Goal: Task Accomplishment & Management: Complete application form

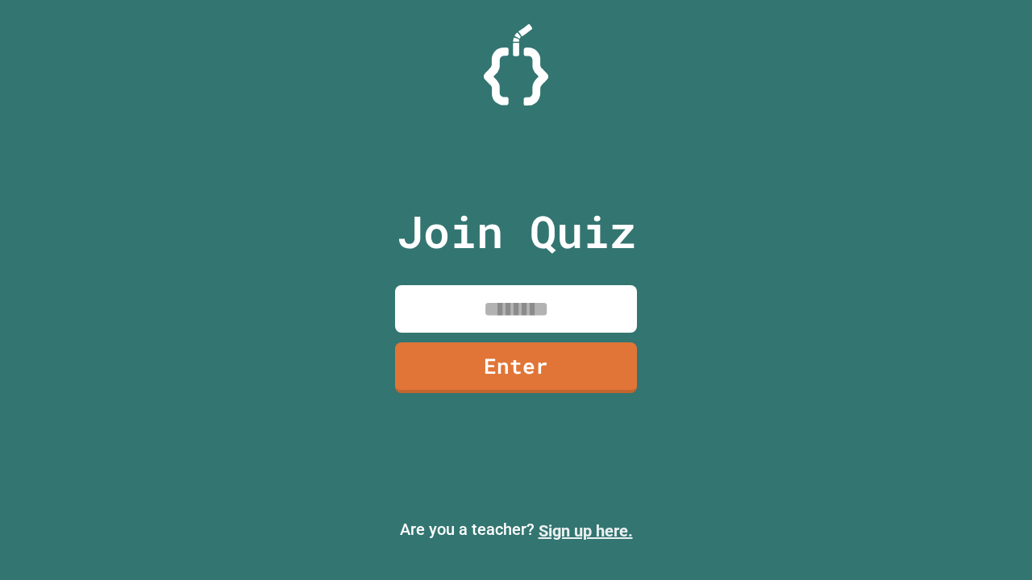
click at [585, 531] on link "Sign up here." at bounding box center [585, 531] width 94 height 19
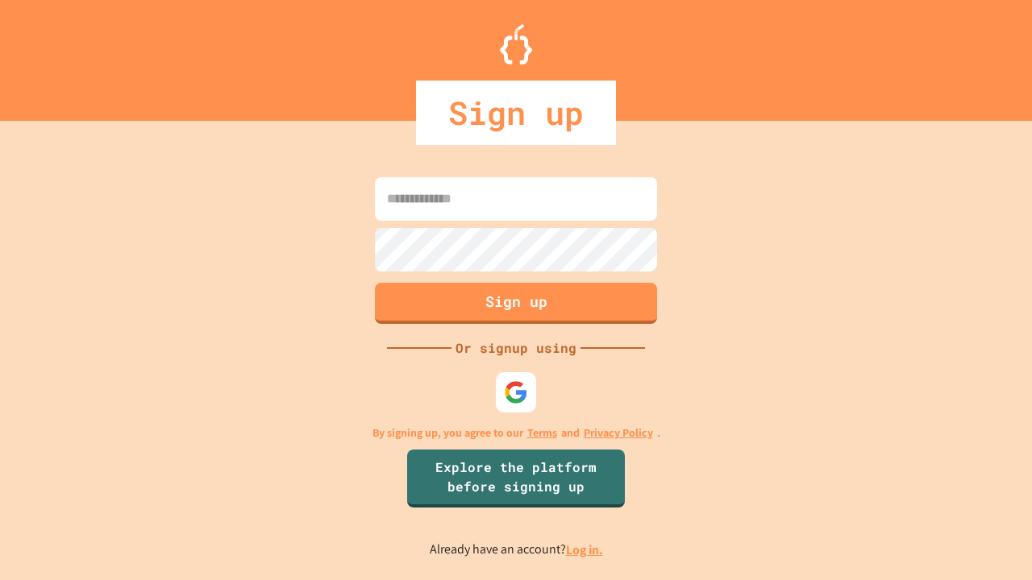
click at [585, 550] on link "Log in." at bounding box center [584, 550] width 37 height 17
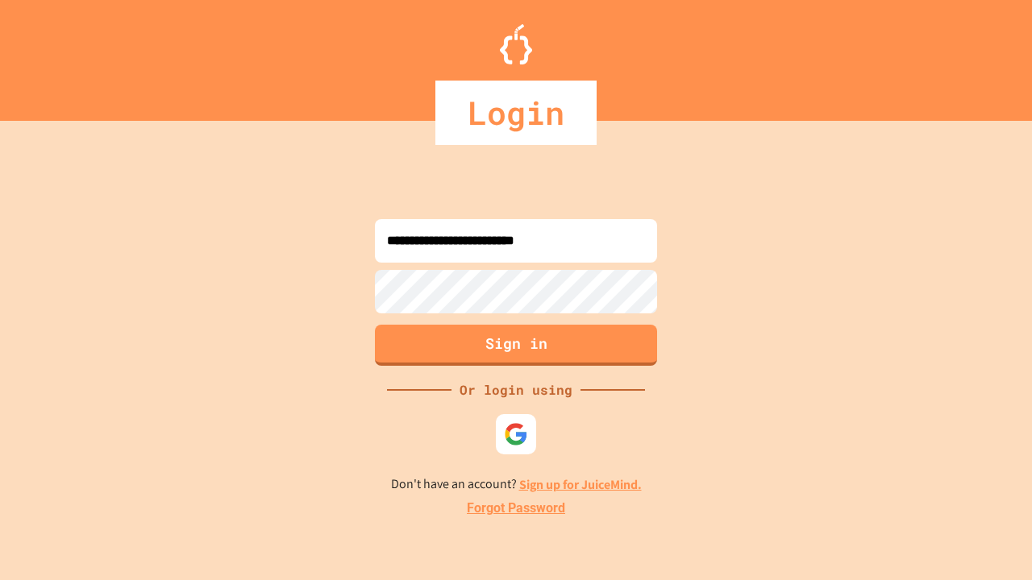
type input "**********"
